Goal: Information Seeking & Learning: Learn about a topic

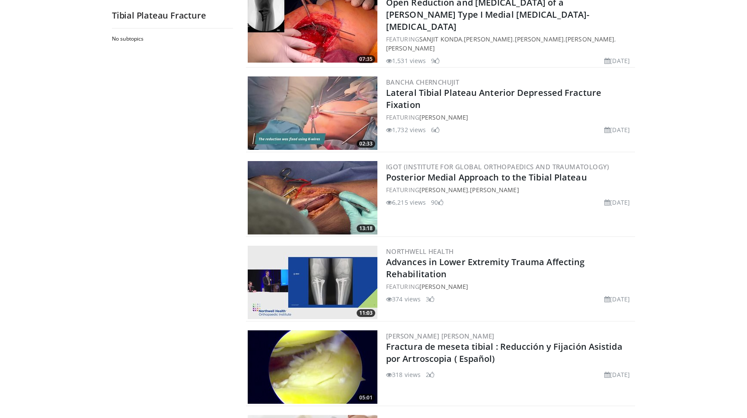
scroll to position [1311, 0]
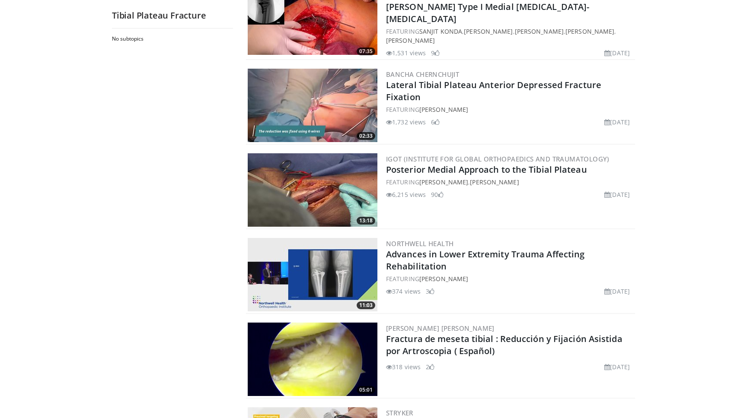
click at [347, 96] on img at bounding box center [313, 105] width 130 height 73
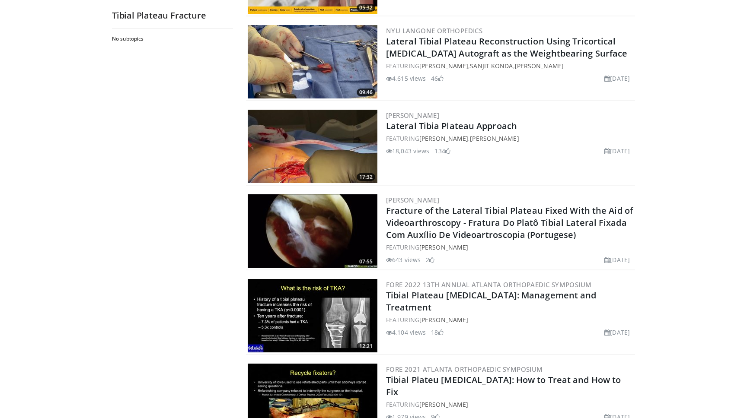
scroll to position [1780, 0]
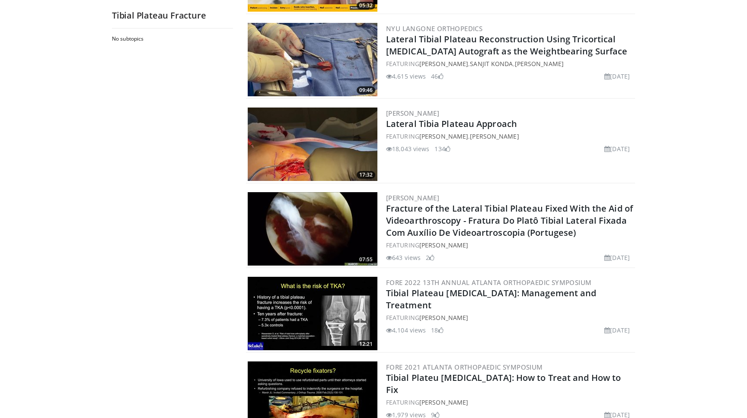
click at [315, 154] on img at bounding box center [313, 144] width 130 height 73
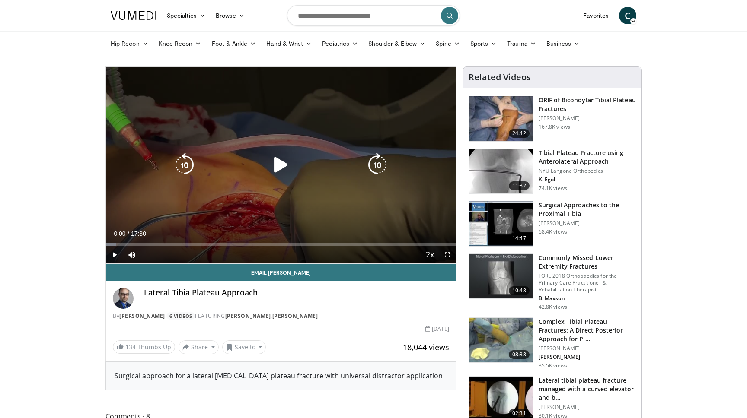
click at [274, 164] on icon "Video Player" at bounding box center [281, 165] width 24 height 24
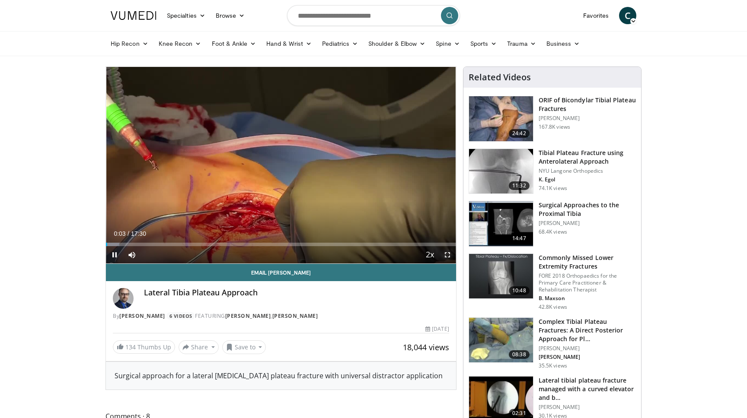
click at [453, 255] on span "Video Player" at bounding box center [447, 254] width 17 height 17
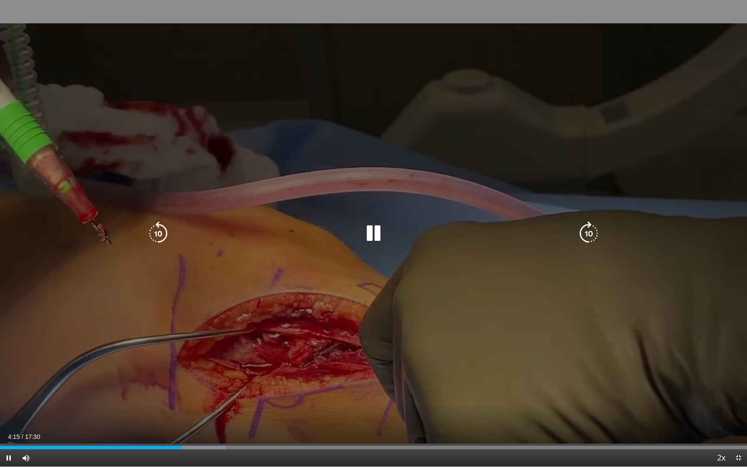
click at [374, 230] on icon "Video Player" at bounding box center [373, 233] width 24 height 24
click at [374, 229] on icon "Video Player" at bounding box center [373, 233] width 24 height 24
click at [367, 234] on icon "Video Player" at bounding box center [373, 233] width 24 height 24
click at [373, 223] on icon "Video Player" at bounding box center [373, 233] width 24 height 24
click at [375, 232] on icon "Video Player" at bounding box center [373, 233] width 24 height 24
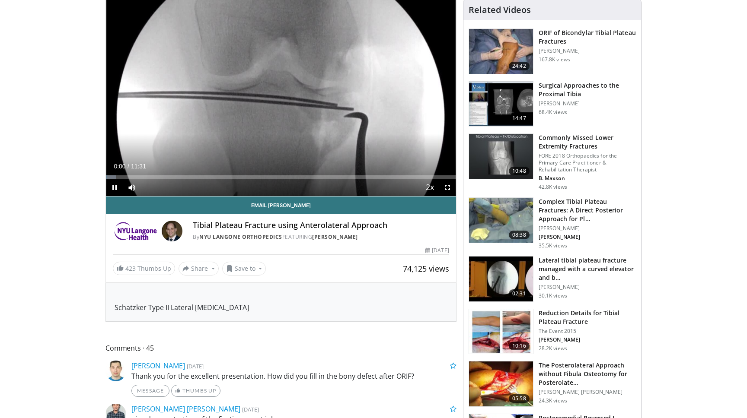
scroll to position [74, 0]
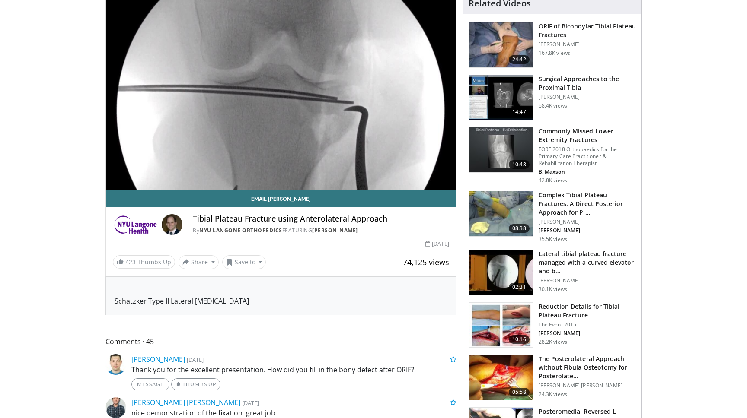
click at [515, 312] on img at bounding box center [501, 325] width 64 height 45
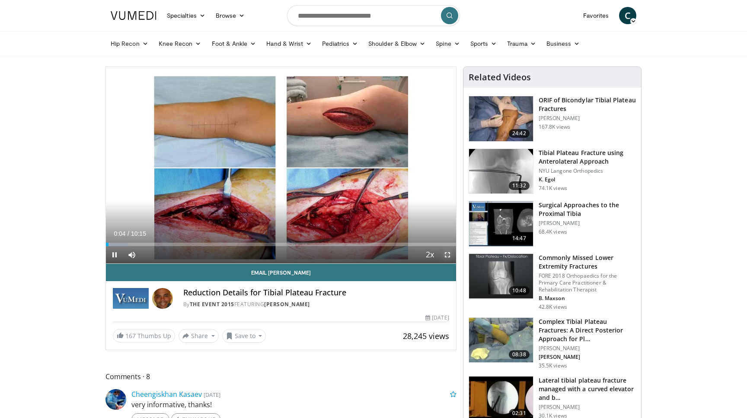
click at [447, 257] on span "Video Player" at bounding box center [447, 254] width 17 height 17
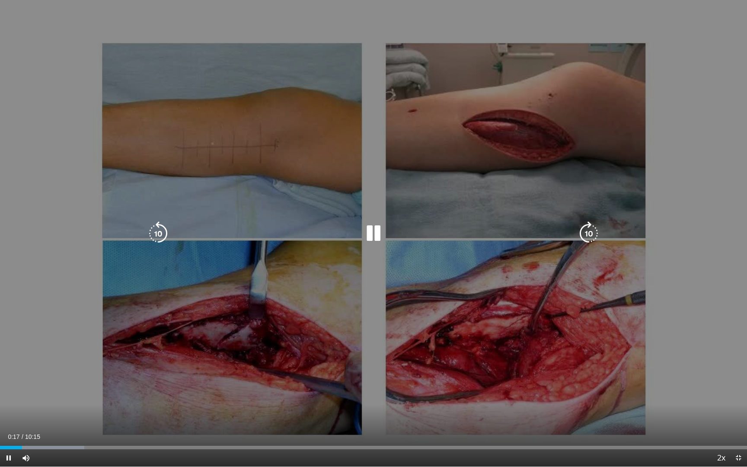
click at [364, 232] on icon "Video Player" at bounding box center [373, 233] width 24 height 24
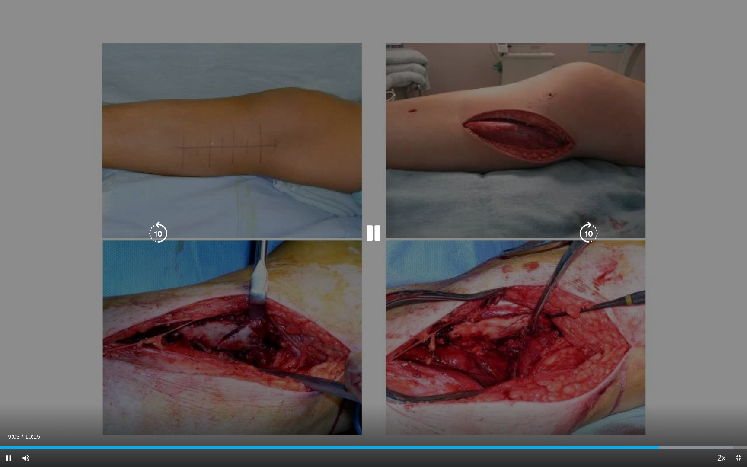
click at [373, 236] on icon "Video Player" at bounding box center [373, 233] width 24 height 24
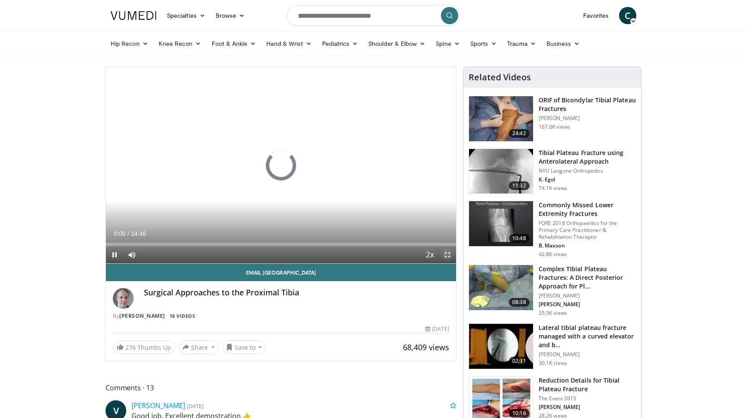
click at [444, 254] on span "Video Player" at bounding box center [447, 254] width 17 height 17
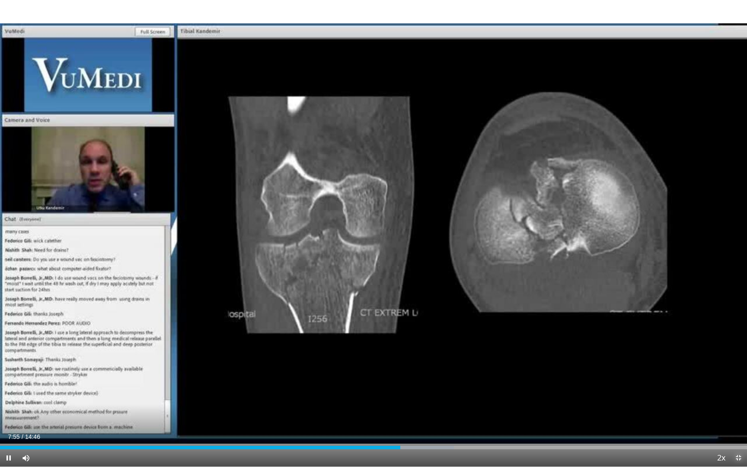
click at [740, 418] on span "Video Player" at bounding box center [737, 457] width 17 height 17
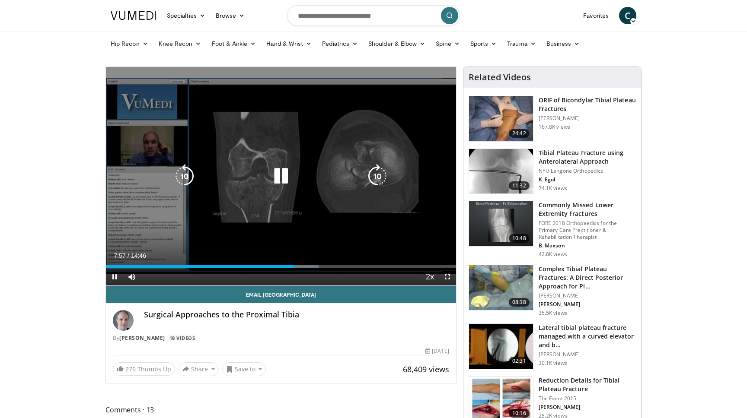
click at [324, 197] on div "40 seconds Tap to unmute" at bounding box center [281, 176] width 350 height 219
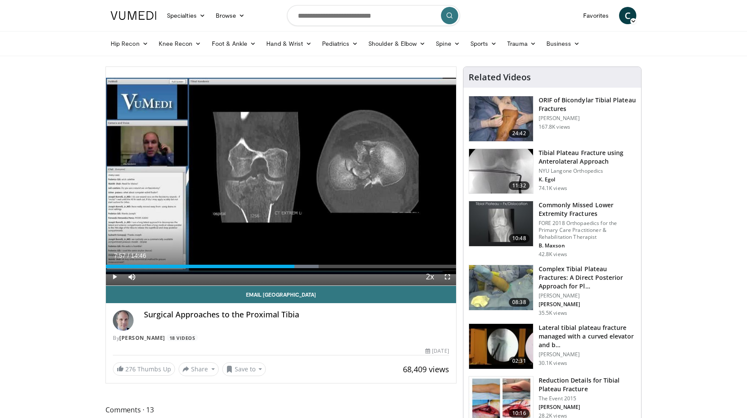
click at [503, 172] on img at bounding box center [501, 171] width 64 height 45
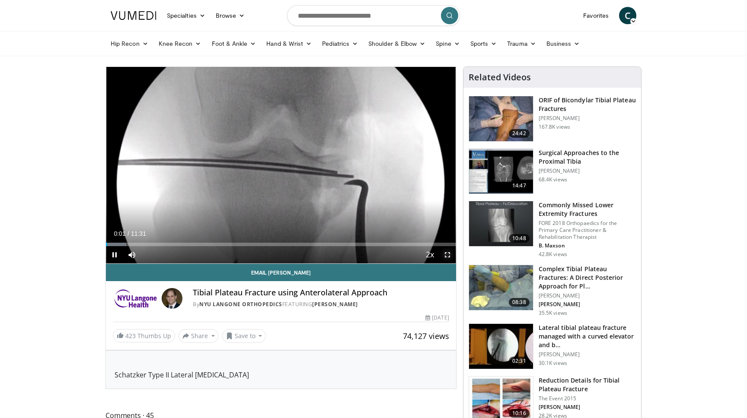
click at [443, 255] on span "Video Player" at bounding box center [447, 254] width 17 height 17
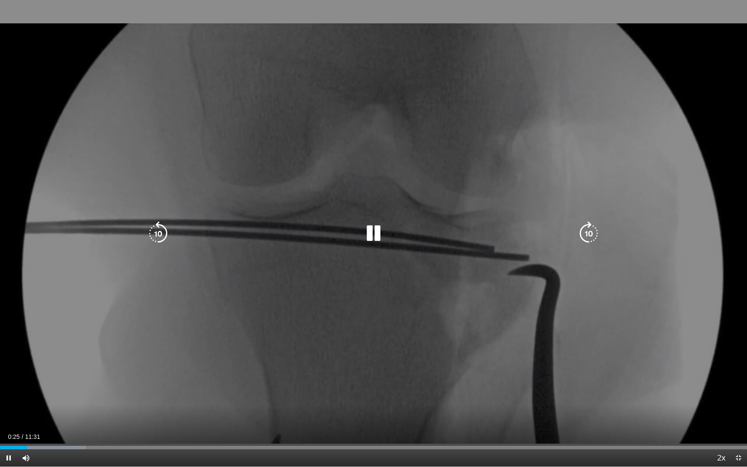
click at [455, 227] on div "Video Player" at bounding box center [374, 233] width 448 height 17
click at [376, 240] on icon "Video Player" at bounding box center [373, 233] width 24 height 24
click at [450, 227] on div "Video Player" at bounding box center [374, 233] width 448 height 17
click at [370, 232] on icon "Video Player" at bounding box center [373, 233] width 24 height 24
click at [374, 231] on icon "Video Player" at bounding box center [373, 233] width 24 height 24
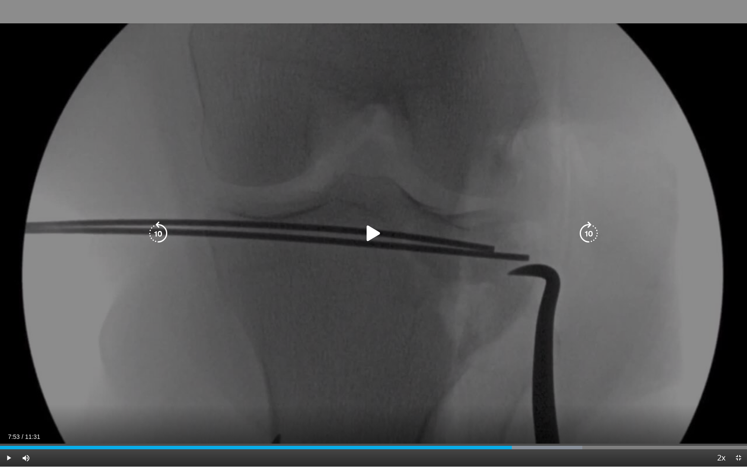
click at [413, 229] on div "Video Player" at bounding box center [374, 233] width 448 height 17
click at [372, 236] on icon "Video Player" at bounding box center [373, 233] width 24 height 24
click at [376, 231] on icon "Video Player" at bounding box center [373, 233] width 24 height 24
click at [414, 211] on div "10 seconds Tap to unmute" at bounding box center [373, 233] width 747 height 466
click at [371, 234] on icon "Video Player" at bounding box center [373, 233] width 24 height 24
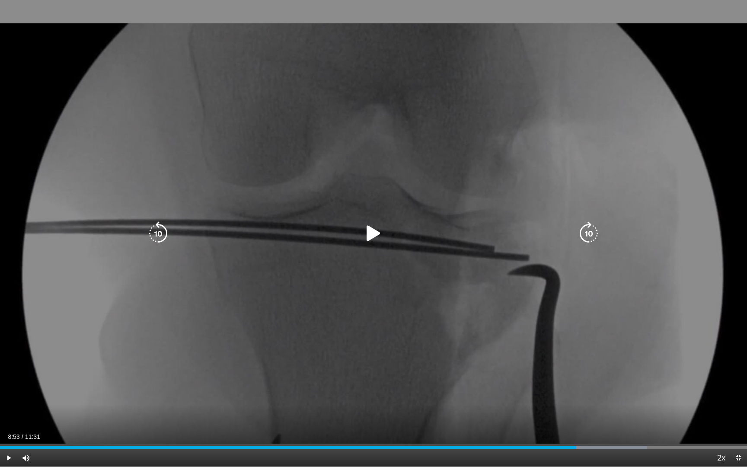
click at [426, 230] on div "Video Player" at bounding box center [374, 233] width 448 height 17
click at [378, 235] on icon "Video Player" at bounding box center [373, 233] width 24 height 24
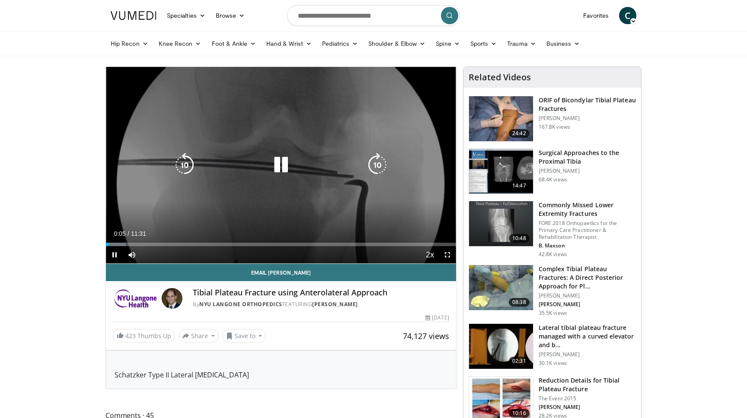
click at [282, 162] on icon "Video Player" at bounding box center [281, 165] width 24 height 24
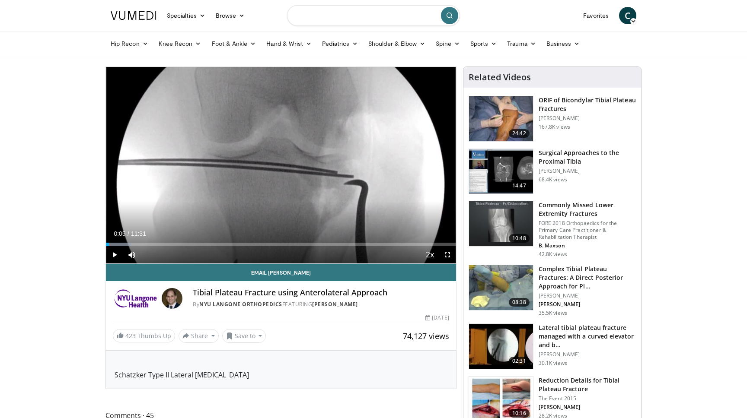
click at [322, 18] on input "Search topics, interventions" at bounding box center [373, 15] width 173 height 21
type input "**********"
